Goal: Task Accomplishment & Management: Manage account settings

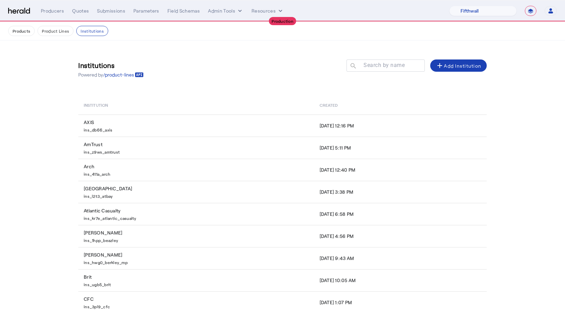
select select "pfm_v94t_fifthwall"
select select "**********"
click at [478, 11] on select "1Fort Affinity Risk [PERSON_NAME] [PERSON_NAME] CRC Campus Coverage Citadel Fif…" at bounding box center [482, 11] width 67 height 10
click at [102, 12] on div "Submissions" at bounding box center [111, 10] width 28 height 7
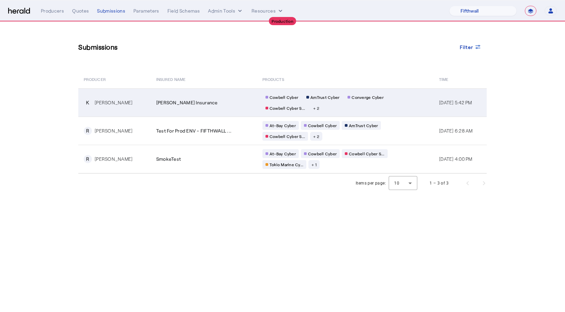
click at [210, 110] on td "Michael Steiger Insurance" at bounding box center [204, 102] width 106 height 28
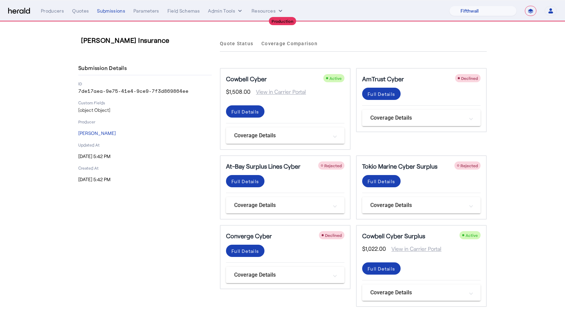
scroll to position [9, 0]
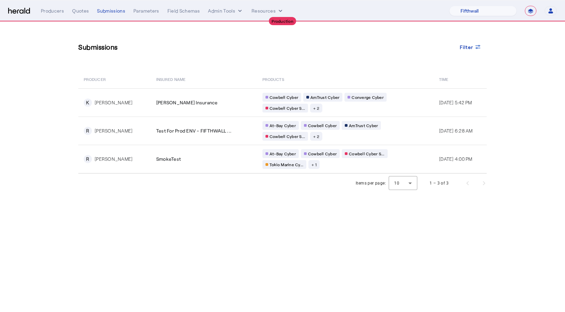
click at [80, 16] on div "**********" at bounding box center [299, 11] width 516 height 10
click at [58, 11] on div "Producers" at bounding box center [52, 10] width 23 height 7
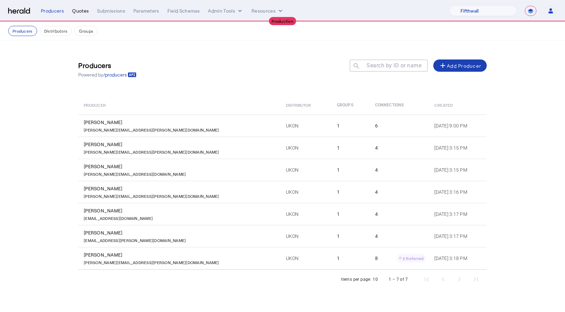
click at [81, 12] on div "Quotes" at bounding box center [80, 10] width 17 height 7
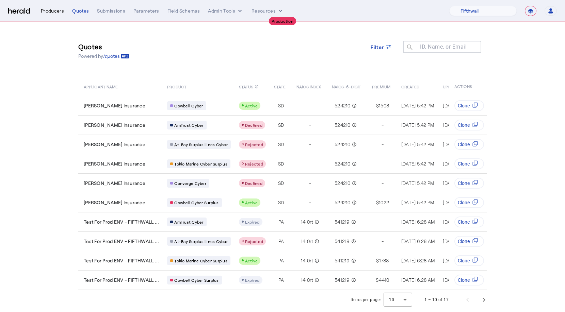
click at [53, 9] on div "Producers" at bounding box center [52, 10] width 23 height 7
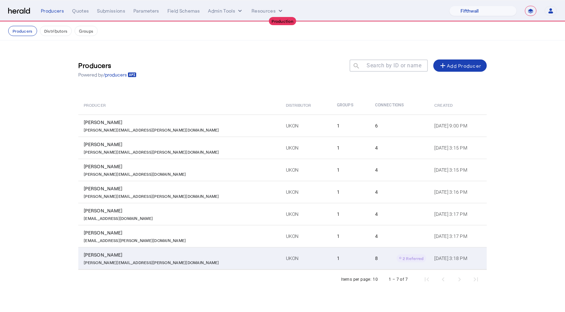
click at [136, 265] on td "Kim Duprey Kim.duprey@ukon.com" at bounding box center [179, 258] width 202 height 22
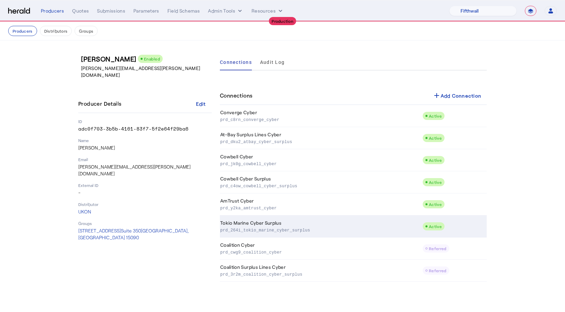
click at [245, 224] on td "Tokio Marine Cyber Surplus prd_264i_tokio_marine_cyber_surplus" at bounding box center [321, 227] width 202 height 22
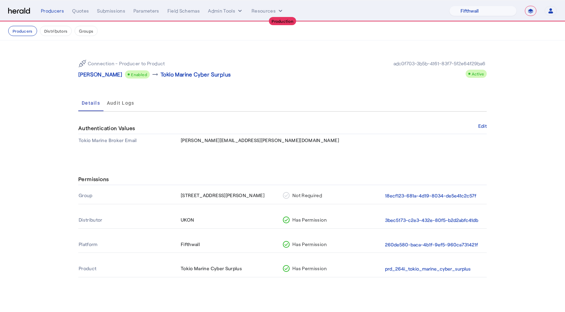
click at [102, 15] on div "**********" at bounding box center [299, 11] width 516 height 10
click at [105, 12] on div "Submissions" at bounding box center [111, 10] width 28 height 7
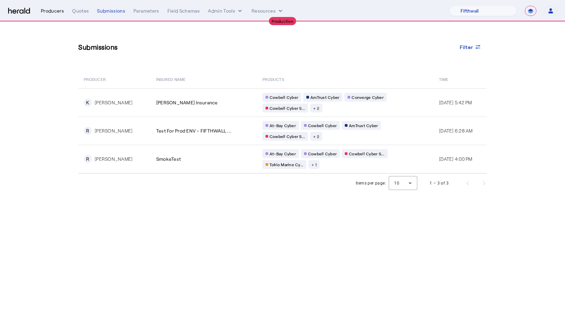
click at [52, 12] on div "Producers" at bounding box center [52, 10] width 23 height 7
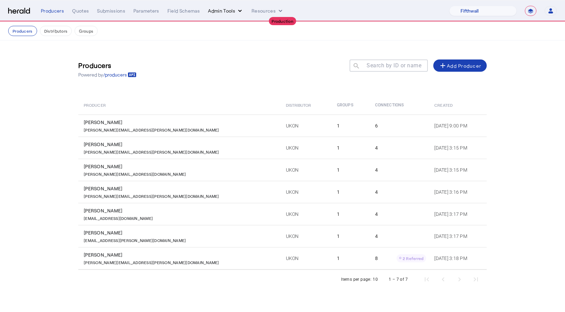
click at [239, 9] on icon "internal dropdown menu" at bounding box center [239, 10] width 7 height 7
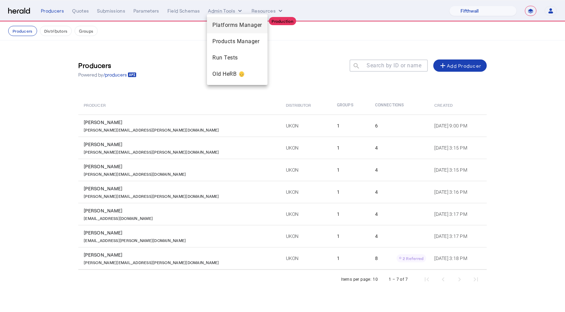
click at [219, 29] on span "Platforms Manager" at bounding box center [237, 25] width 50 height 8
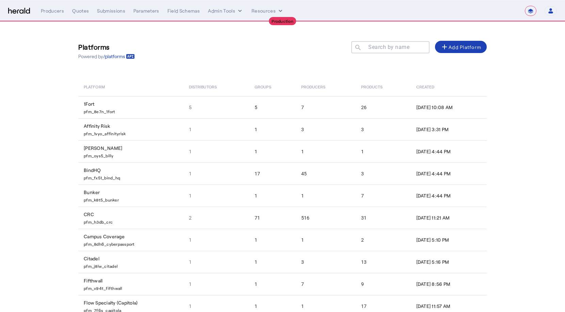
click at [388, 48] on mat-label "Search by name" at bounding box center [388, 47] width 41 height 6
click at [388, 48] on input "Search by name" at bounding box center [393, 47] width 61 height 8
type input "*"
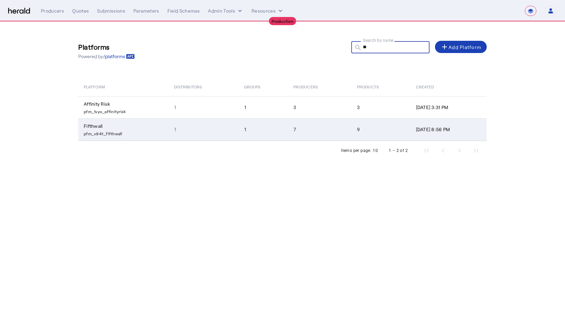
type input "**"
click at [201, 122] on td "1" at bounding box center [203, 129] width 70 height 22
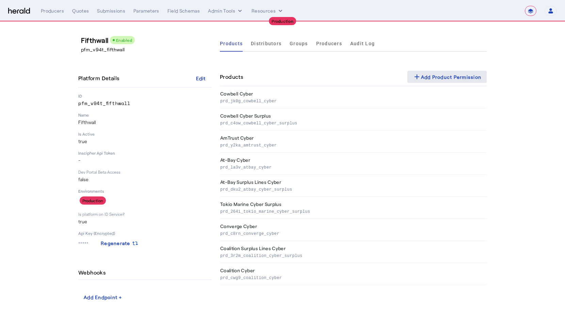
click at [434, 73] on div "add Add Product Permission" at bounding box center [447, 77] width 69 height 8
select select "pfm_v94t_fifthwall"
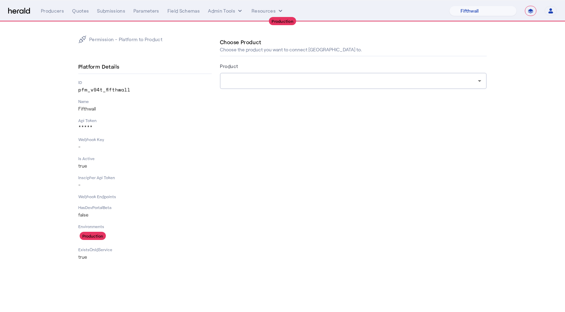
click at [268, 88] on div at bounding box center [353, 81] width 256 height 16
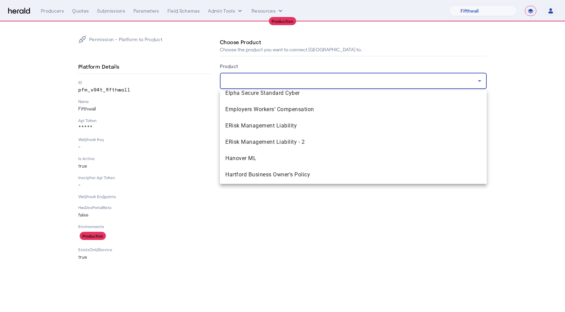
scroll to position [854, 0]
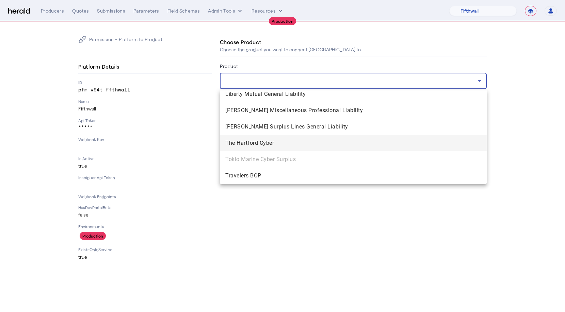
click at [287, 142] on span "The Hartford Cyber" at bounding box center [353, 143] width 256 height 8
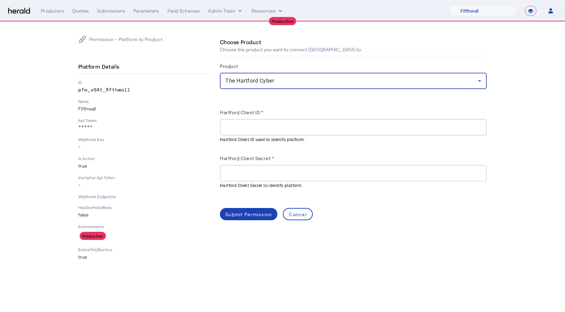
click at [292, 82] on div "The Hartford Cyber" at bounding box center [351, 81] width 252 height 8
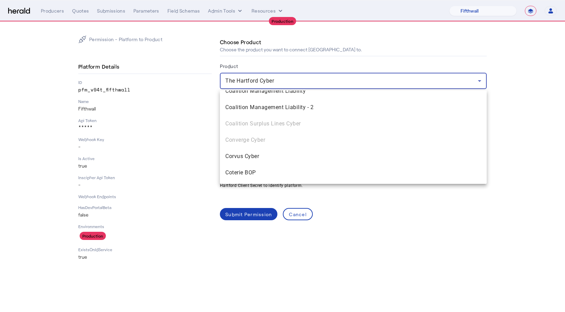
scroll to position [453, 0]
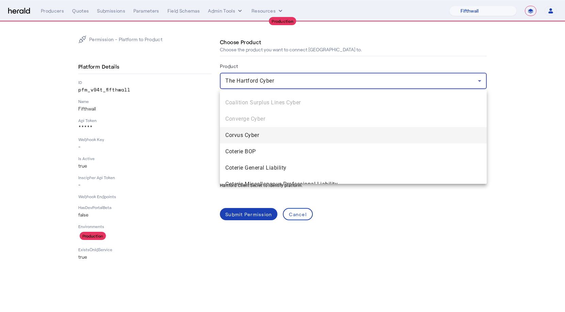
click at [258, 134] on span "Corvus Cyber" at bounding box center [353, 135] width 256 height 8
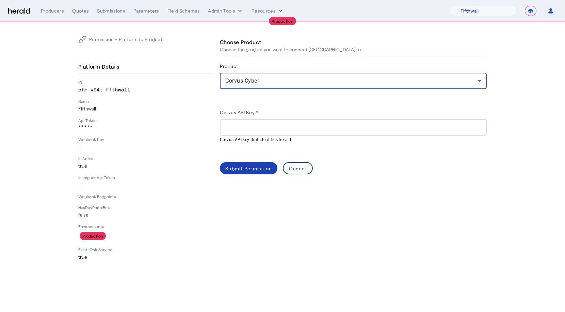
click at [249, 129] on input "Corvus API Key *" at bounding box center [353, 128] width 256 height 8
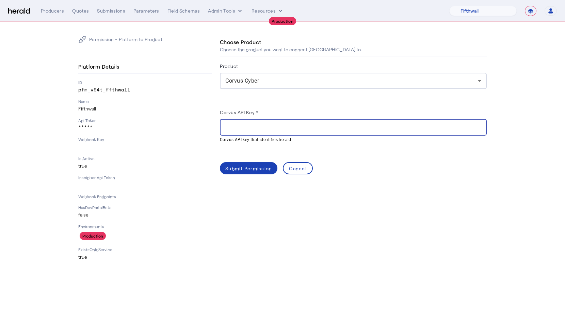
click at [236, 125] on input "Corvus API Key *" at bounding box center [353, 128] width 256 height 8
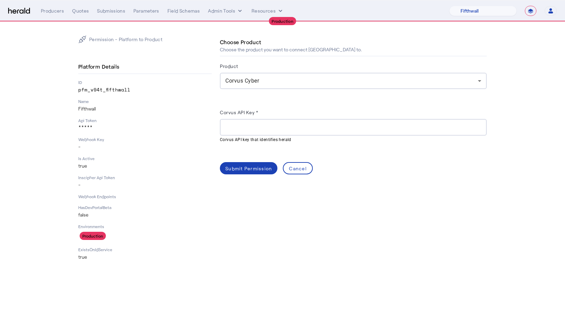
click at [189, 125] on p "*****" at bounding box center [144, 128] width 133 height 7
click at [464, 9] on select "1Fort Affinity Risk [PERSON_NAME] [PERSON_NAME] CRC Campus Coverage Citadel Fif…" at bounding box center [482, 11] width 67 height 10
click at [449, 6] on select "1Fort Affinity Risk [PERSON_NAME] [PERSON_NAME] CRC Campus Coverage Citadel Fif…" at bounding box center [482, 11] width 67 height 10
click at [228, 11] on button "Admin Tools" at bounding box center [225, 10] width 35 height 7
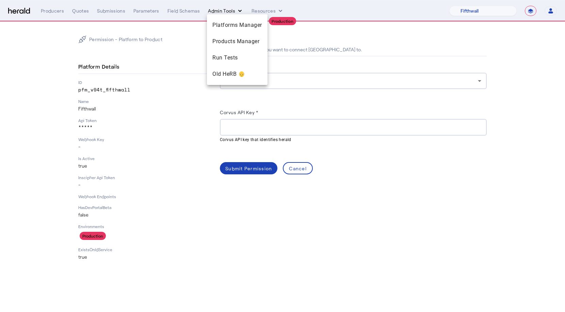
click at [228, 11] on div at bounding box center [282, 156] width 565 height 312
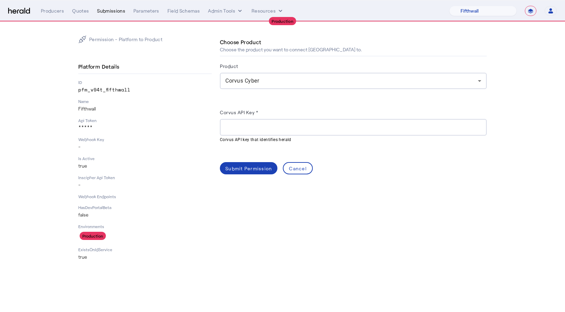
click at [108, 14] on div "Submissions" at bounding box center [111, 10] width 28 height 7
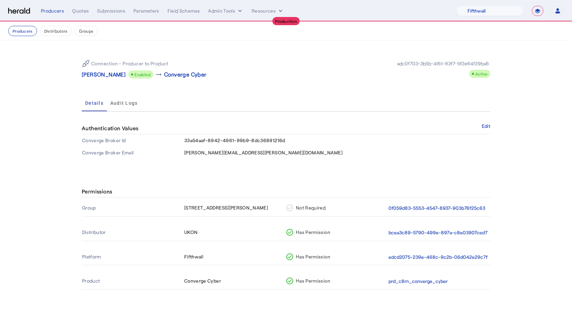
select select "pfm_v94t_fifthwall"
select select "**********"
click at [479, 12] on select "1Fort Affinity Risk [PERSON_NAME] [PERSON_NAME] CRC Campus Coverage Citadel Fif…" at bounding box center [489, 11] width 67 height 10
select select "pfm_4d40_mdo"
click at [456, 6] on select "1Fort Affinity Risk [PERSON_NAME] [PERSON_NAME] CRC Campus Coverage Citadel Fif…" at bounding box center [489, 11] width 67 height 10
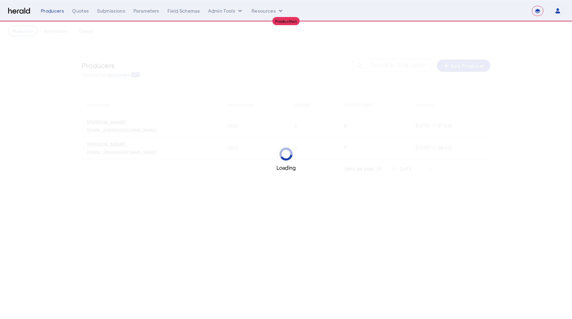
select select "**********"
select select "pfm_4d40_mdo"
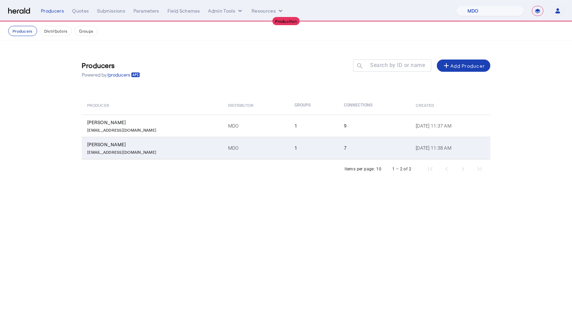
click at [142, 151] on p "ckuzmic@mdoinsurance.com" at bounding box center [121, 151] width 69 height 7
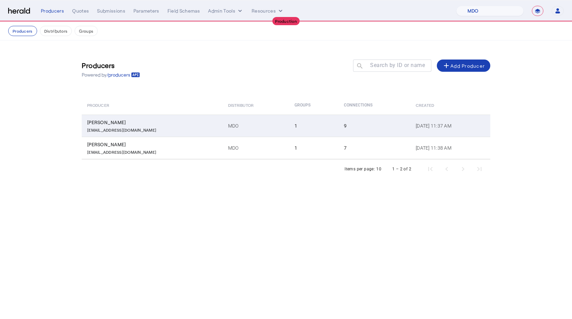
click at [138, 125] on div "Nicholas Plocek" at bounding box center [153, 122] width 133 height 7
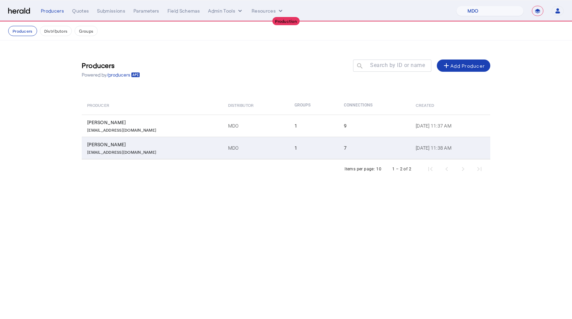
click at [187, 150] on div "ckuzmic@mdoinsurance.com" at bounding box center [153, 151] width 133 height 7
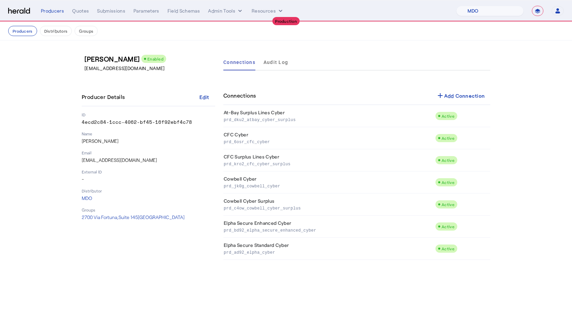
click at [335, 102] on div "Connections add Add Connection" at bounding box center [356, 96] width 267 height 18
click at [474, 94] on div "add Add Connection" at bounding box center [460, 96] width 49 height 8
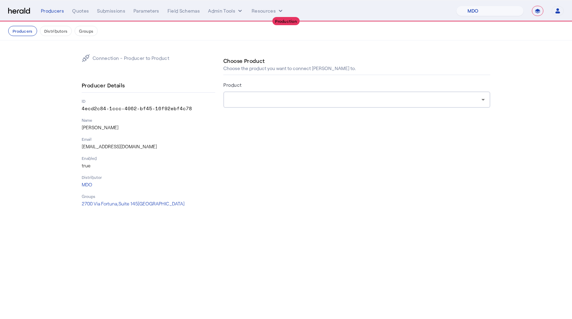
click at [266, 106] on div at bounding box center [357, 100] width 256 height 16
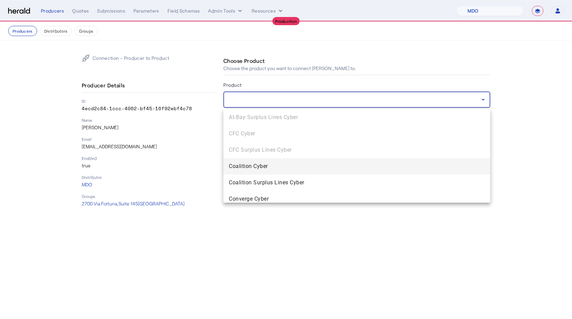
scroll to position [70, 0]
